Goal: Obtain resource: Obtain resource

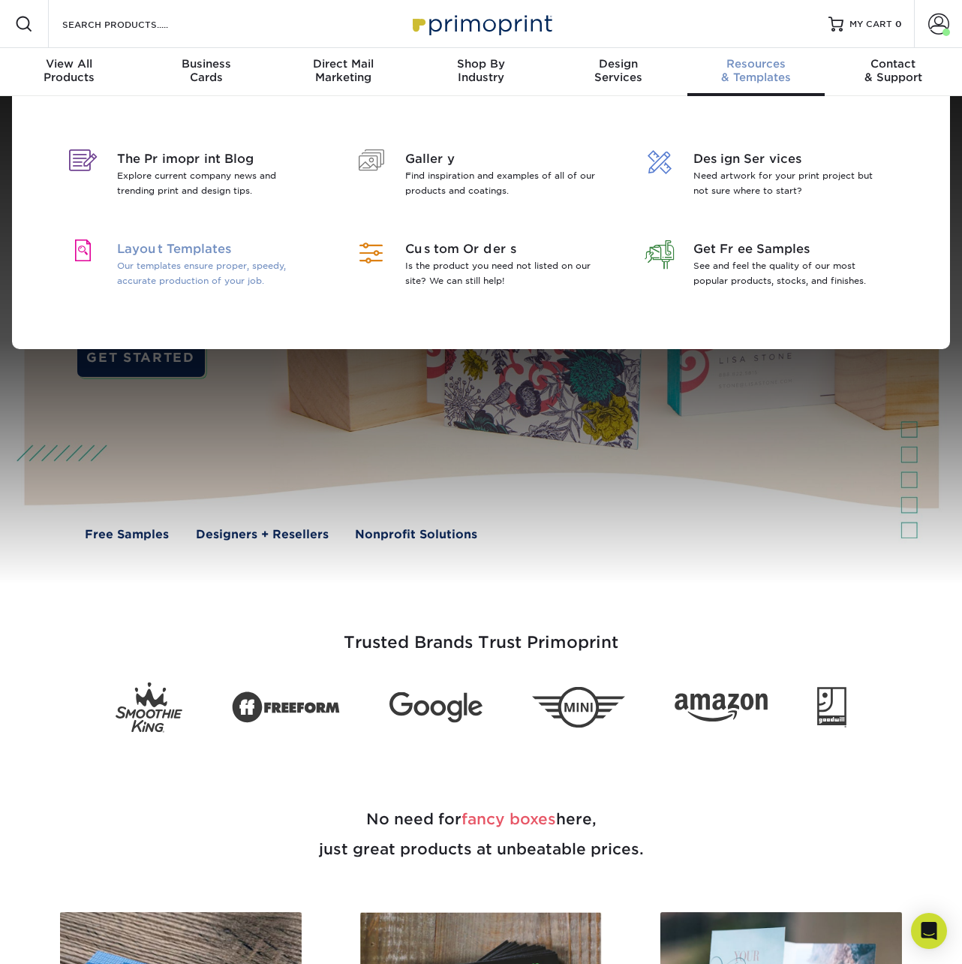
click at [260, 266] on p "Our templates ensure proper, speedy, accurate production of your job." at bounding box center [214, 273] width 194 height 30
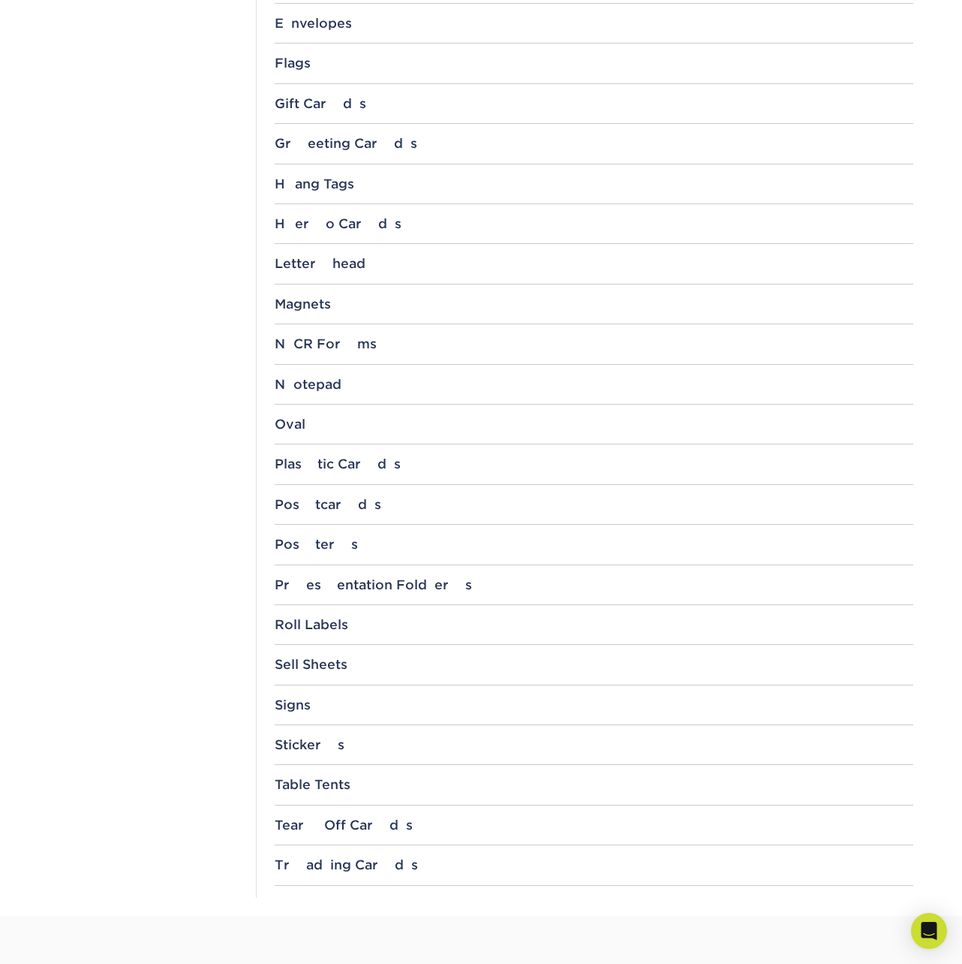
scroll to position [1152, 0]
click at [308, 499] on div "Postcards" at bounding box center [594, 505] width 639 height 15
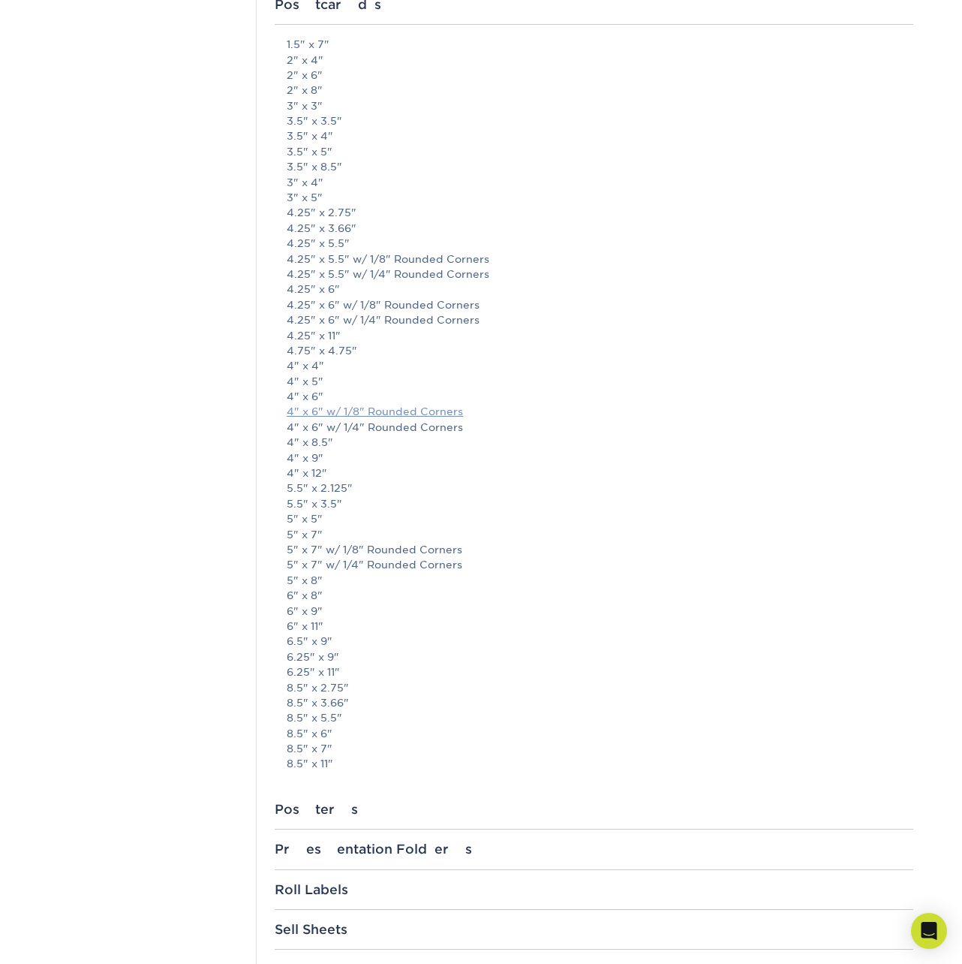
scroll to position [1689, 0]
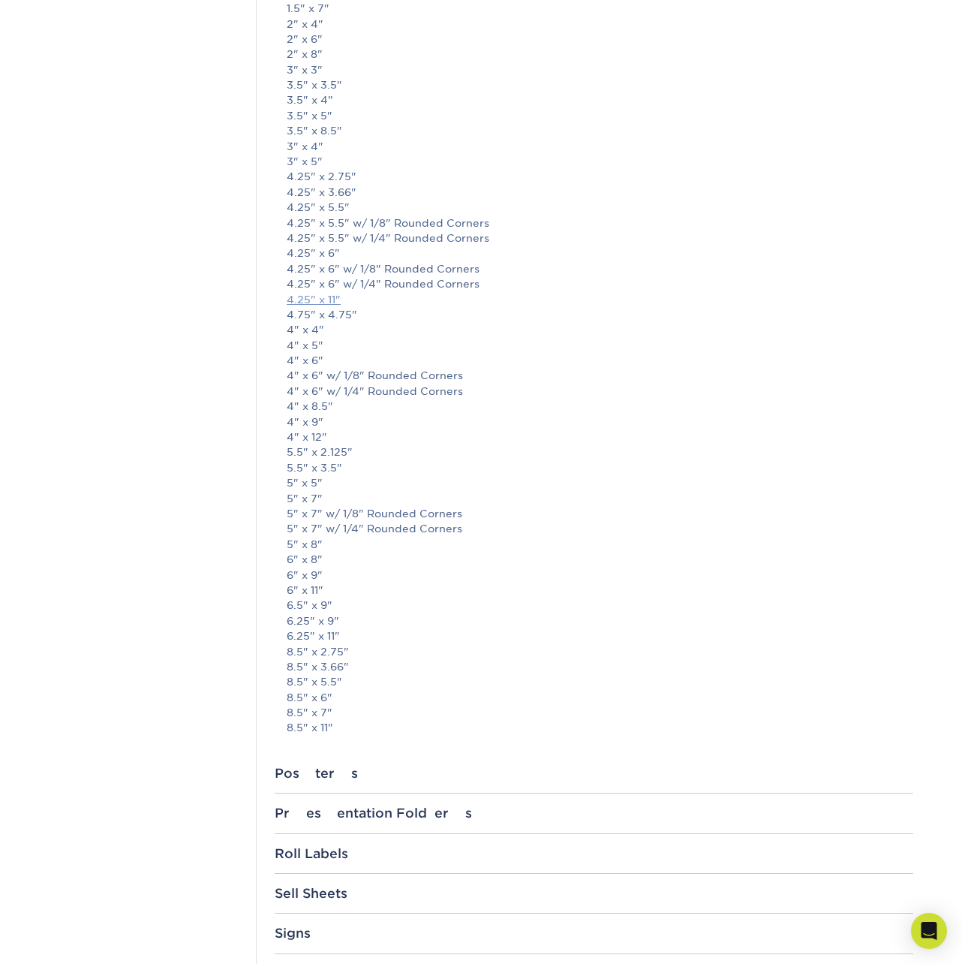
click at [326, 297] on link "4.25" x 11"" at bounding box center [314, 299] width 54 height 12
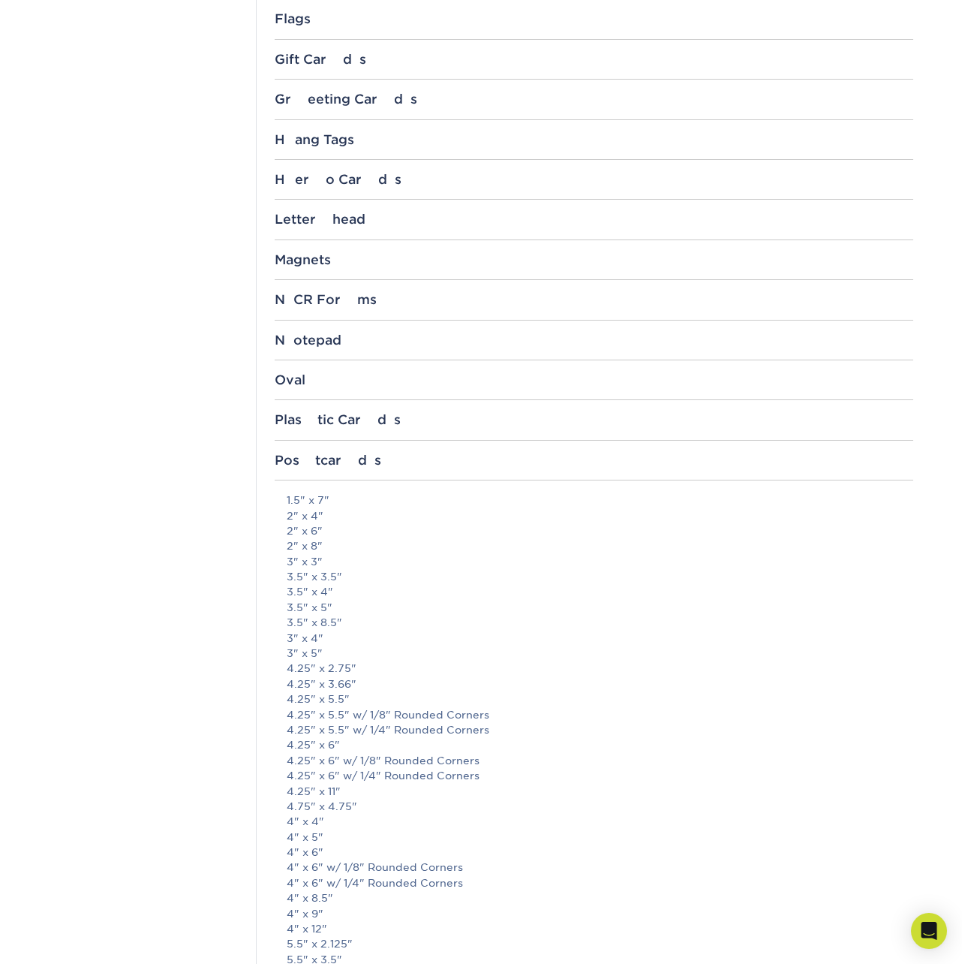
scroll to position [1181, 0]
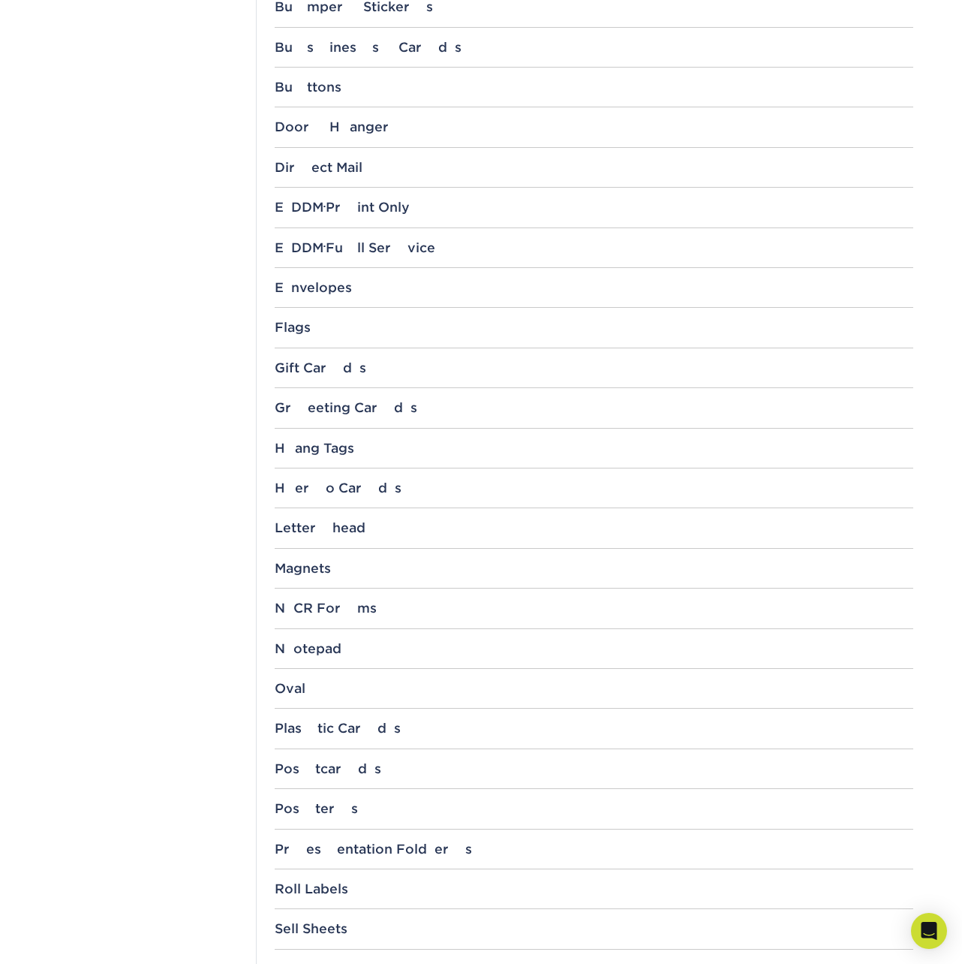
scroll to position [885, 0]
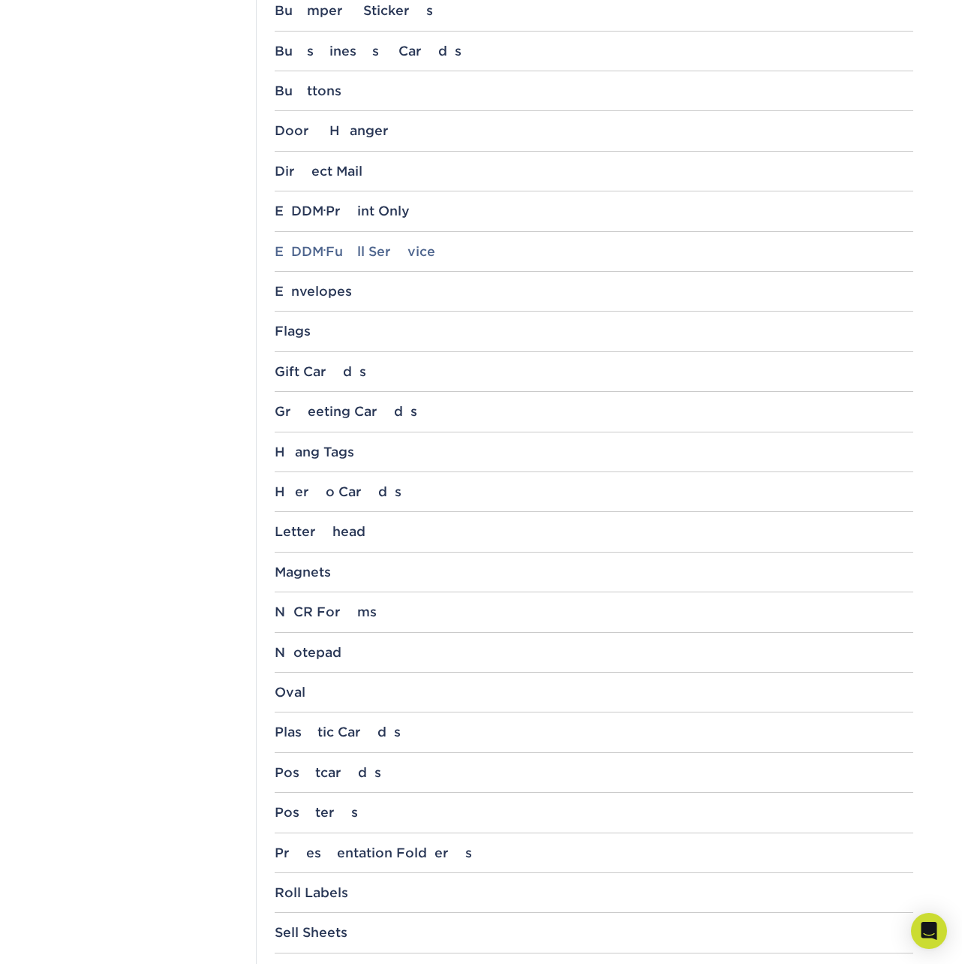
click at [350, 252] on div "EDDM ® Full Service" at bounding box center [594, 251] width 639 height 15
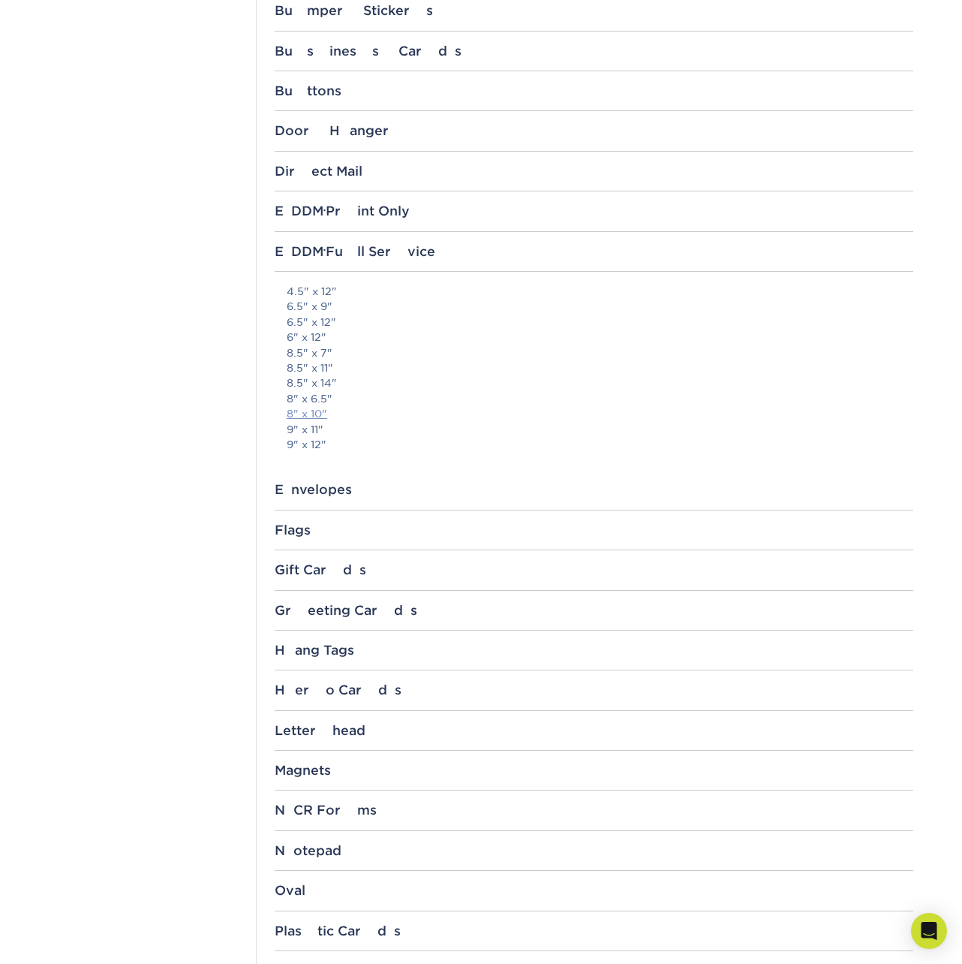
click at [290, 414] on link "8" x 10"" at bounding box center [307, 414] width 41 height 12
